Goal: Navigation & Orientation: Find specific page/section

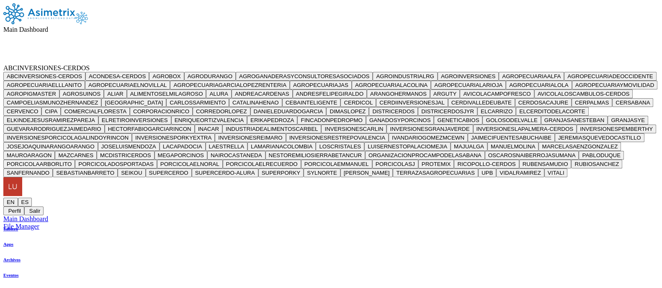
click at [90, 64] on icon at bounding box center [90, 67] width 0 height 7
click at [231, 98] on button "ALURA" at bounding box center [218, 94] width 25 height 9
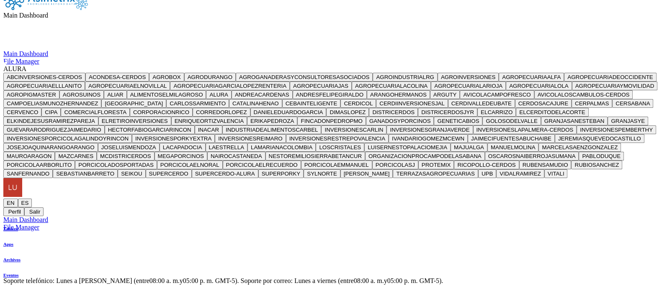
scroll to position [21, 0]
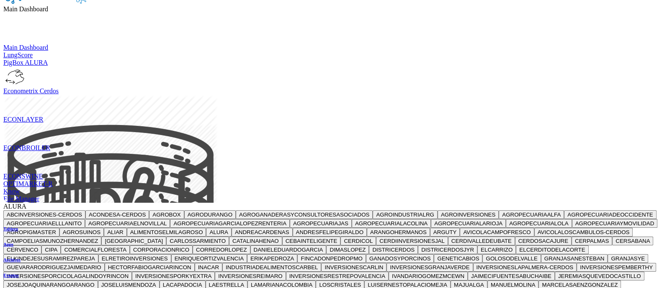
click at [48, 13] on span "Main Dashboard" at bounding box center [25, 8] width 45 height 7
click at [26, 203] on span "ALURA" at bounding box center [14, 206] width 23 height 7
click at [231, 228] on button "ALURA" at bounding box center [218, 232] width 25 height 9
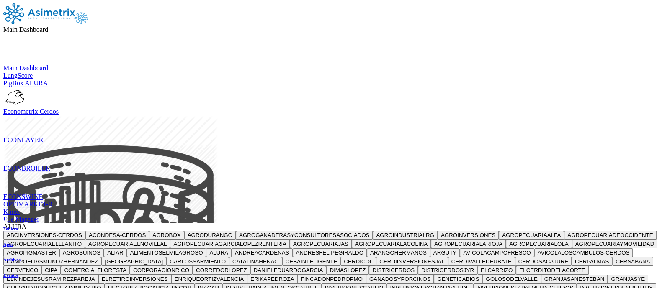
click at [48, 26] on icon at bounding box center [48, 29] width 0 height 7
